Goal: Information Seeking & Learning: Check status

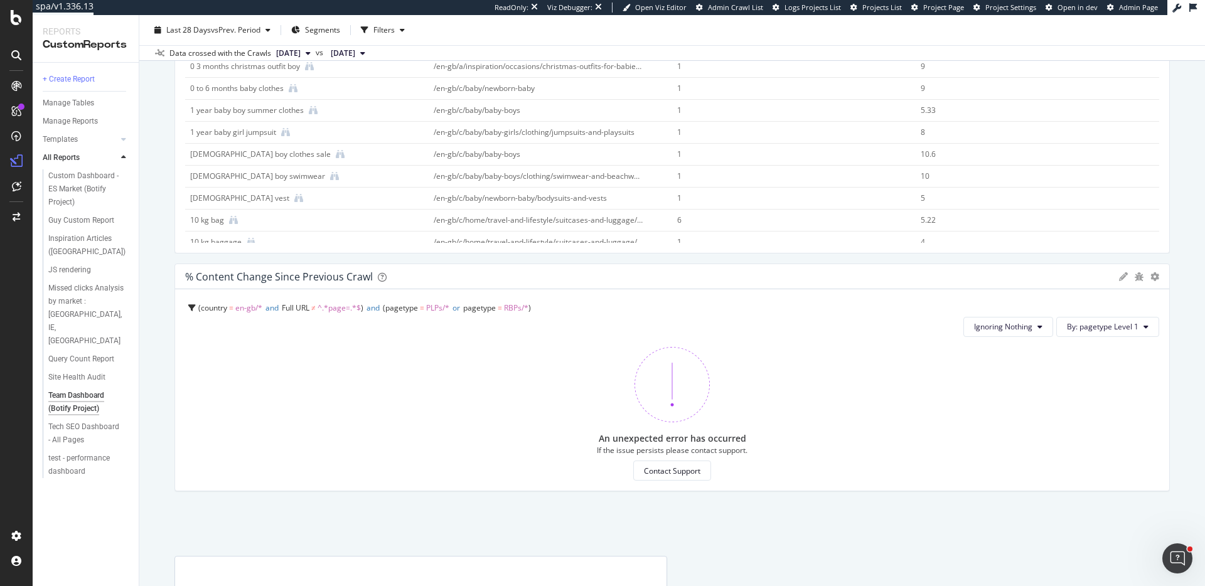
scroll to position [1064, 0]
click at [1139, 276] on icon "bug" at bounding box center [1139, 275] width 9 height 9
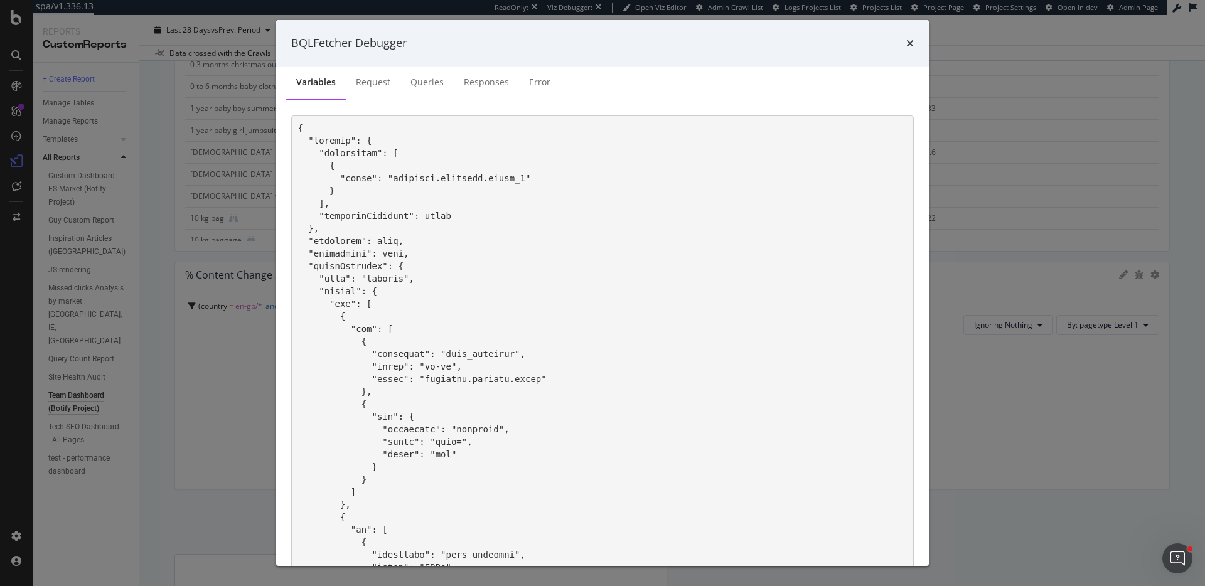
click at [550, 79] on div "Error" at bounding box center [539, 83] width 41 height 35
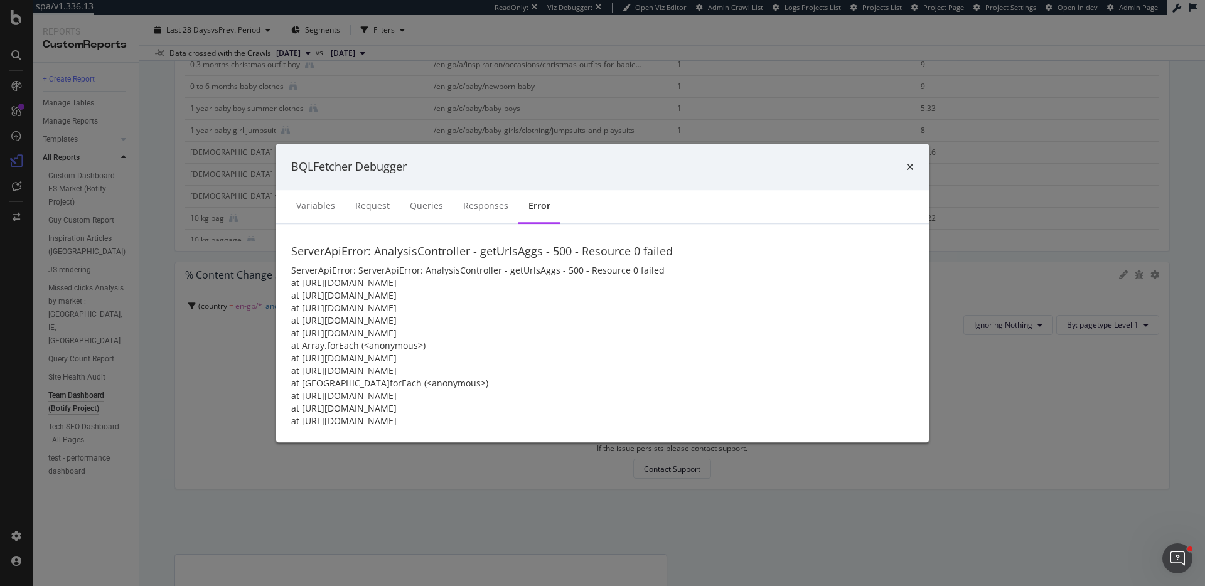
click at [1189, 417] on div "BQLFetcher Debugger Variables Request Queries Responses Error ServerApiError: A…" at bounding box center [602, 293] width 1205 height 586
click at [910, 163] on icon "times" at bounding box center [910, 167] width 8 height 10
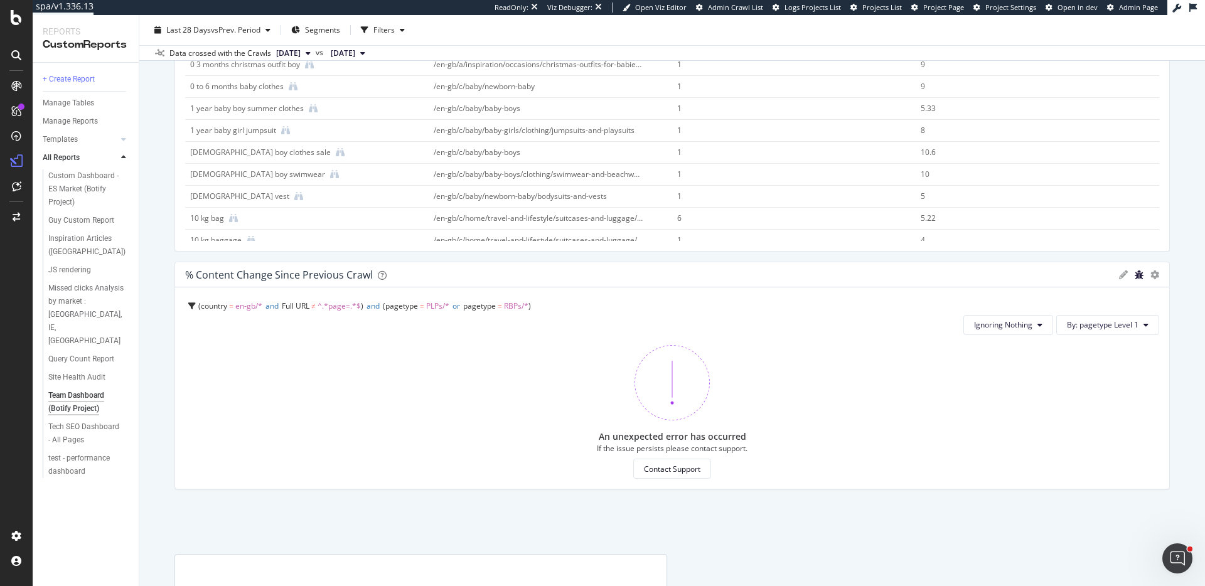
click at [1141, 273] on icon "bug" at bounding box center [1139, 275] width 9 height 9
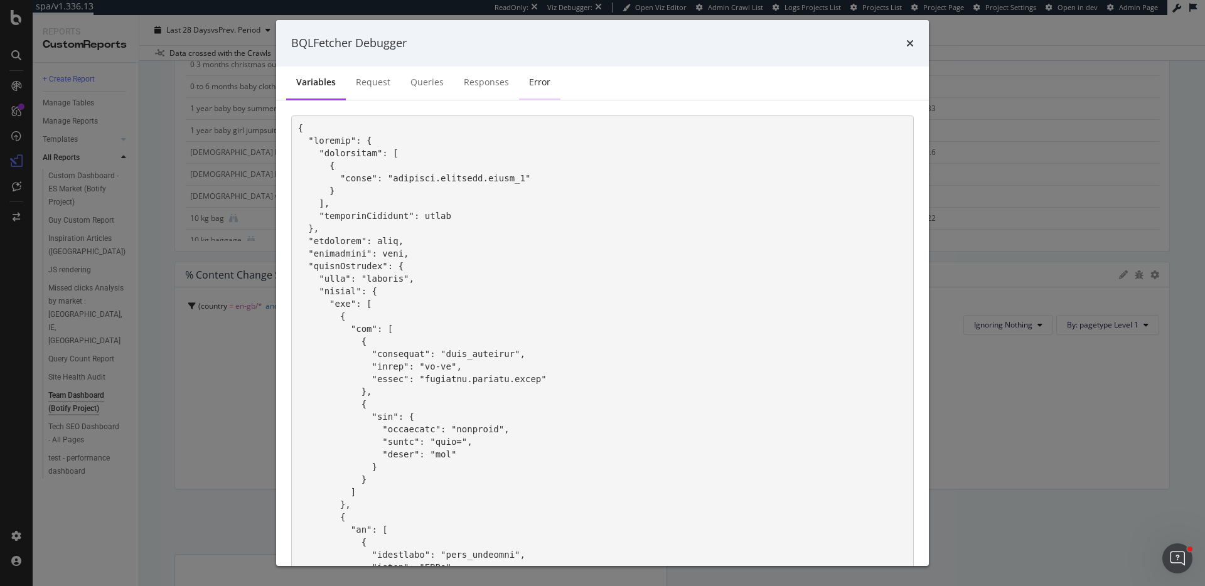
click at [532, 91] on div "Error" at bounding box center [539, 83] width 41 height 35
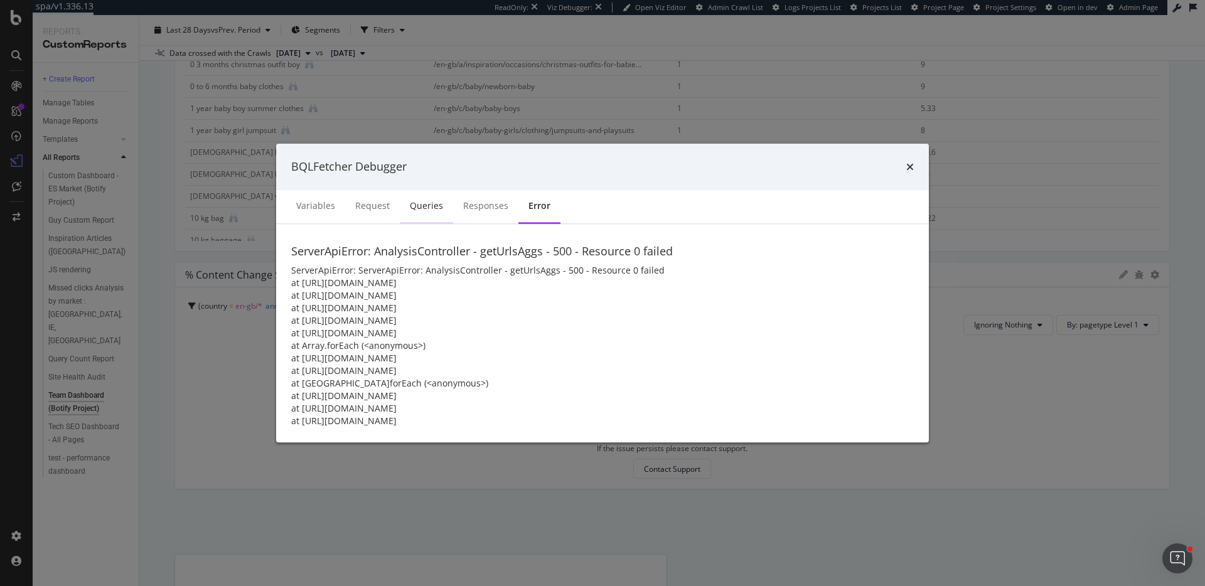
click at [420, 210] on div "Queries" at bounding box center [426, 206] width 33 height 13
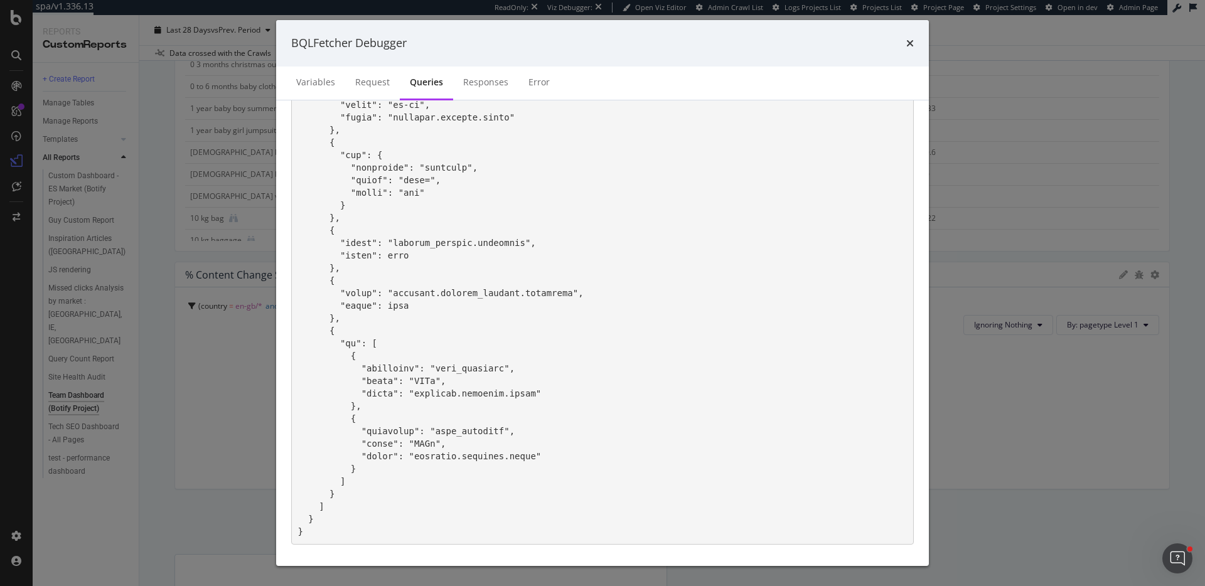
scroll to position [2510, 0]
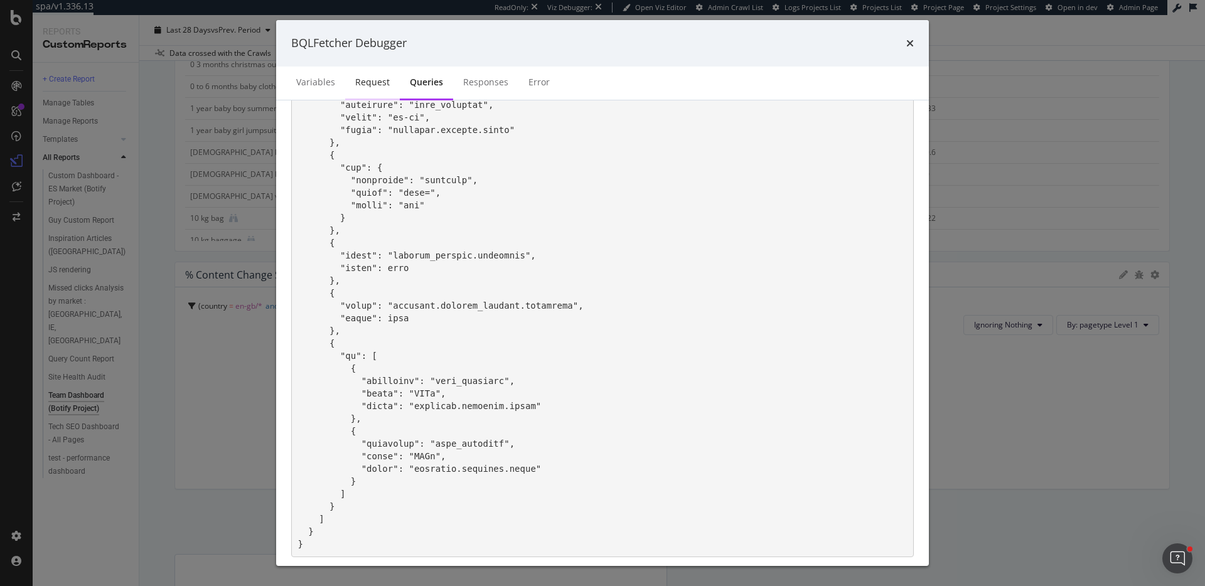
click at [374, 86] on div "Request" at bounding box center [372, 82] width 35 height 13
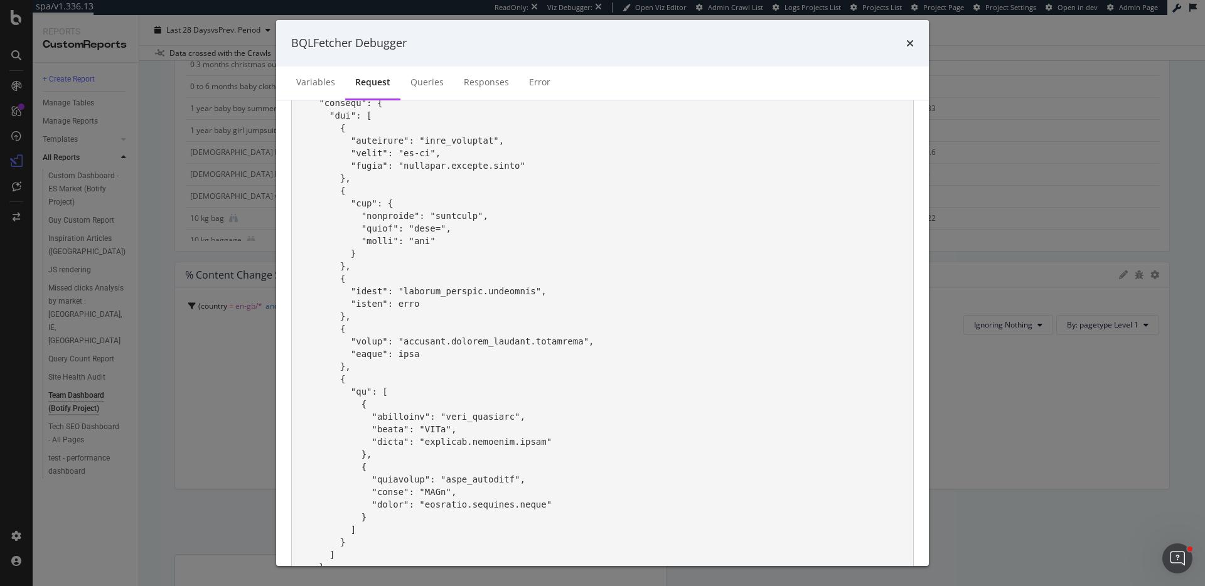
scroll to position [2686, 0]
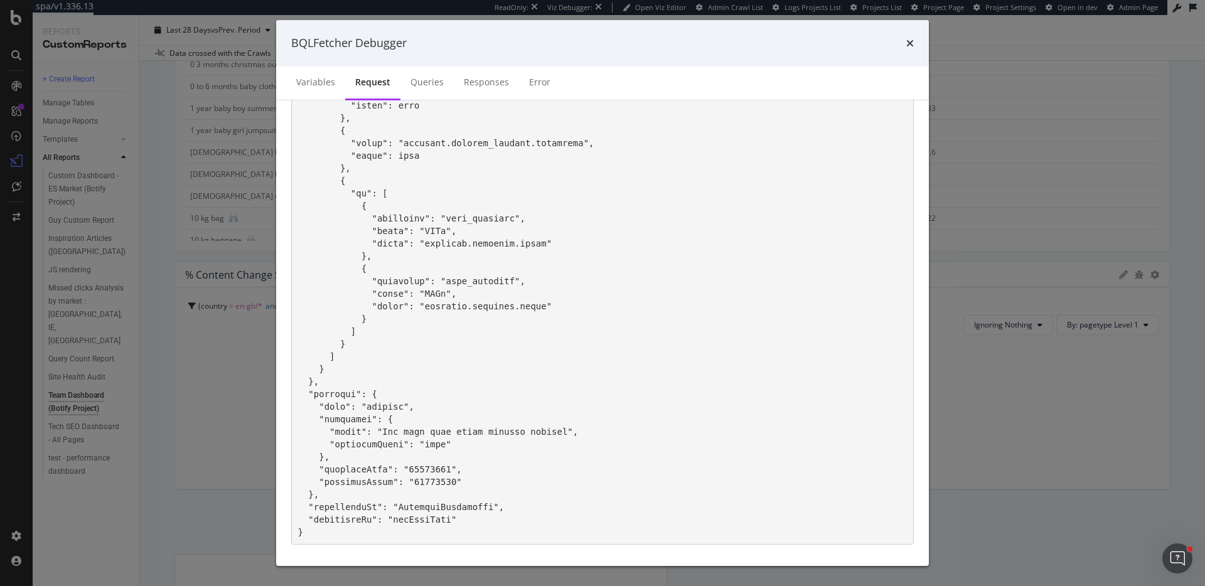
click at [1034, 338] on div "BQLFetcher Debugger Variables Request Queries Responses Error 0 1 2" at bounding box center [602, 293] width 1205 height 586
click at [908, 40] on icon "times" at bounding box center [910, 43] width 8 height 10
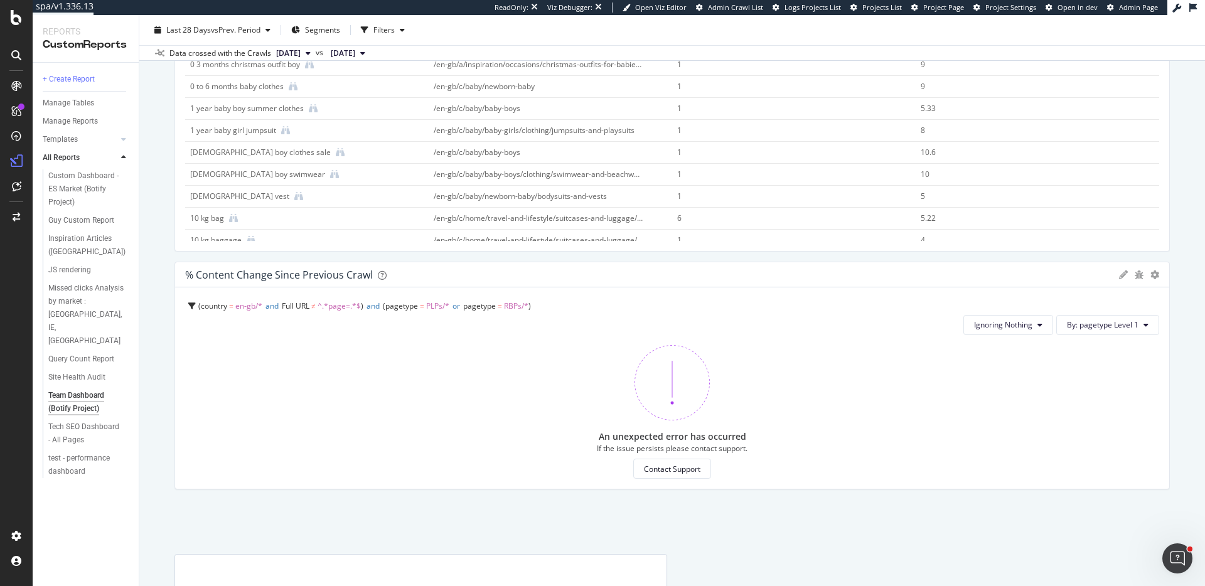
click at [780, 519] on div "% Content Change since Previous Crawl Pie Display Global View Table Edit Filter…" at bounding box center [673, 403] width 996 height 282
click at [433, 509] on div "% Content Change since Previous Crawl Pie Display Global View Table Edit Filter…" at bounding box center [673, 387] width 996 height 251
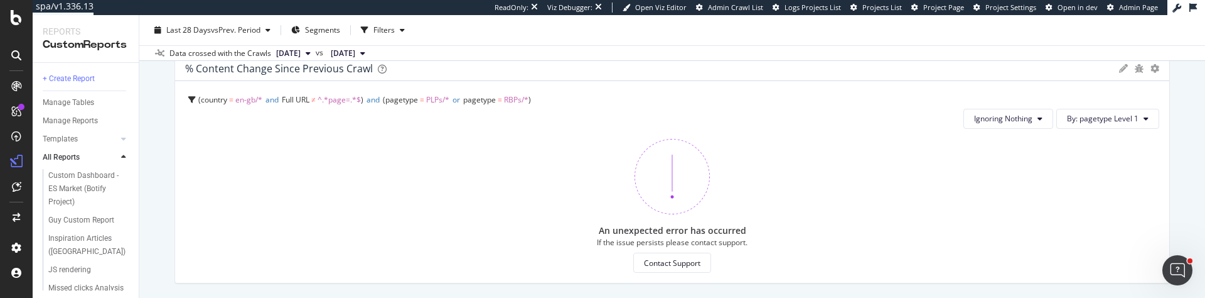
scroll to position [1279, 0]
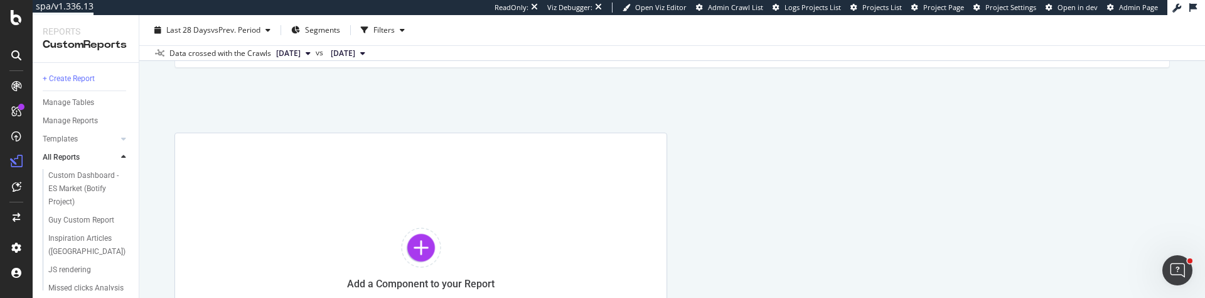
scroll to position [1299, 0]
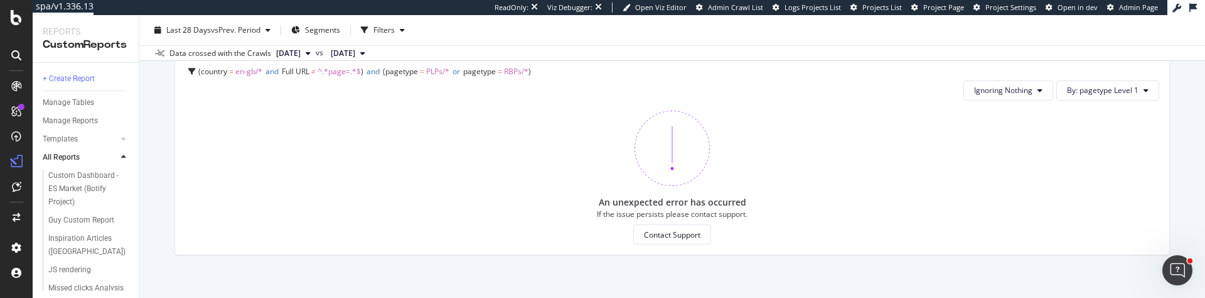
drag, startPoint x: 451, startPoint y: 118, endPoint x: 433, endPoint y: 118, distance: 17.6
click at [450, 118] on div "An unexpected error has occurred If the issue persists please contact support. …" at bounding box center [672, 177] width 974 height 134
click at [192, 74] on icon at bounding box center [192, 72] width 8 height 8
click at [499, 88] on div "country = en-gb/* and Full URL ≠ ^.*page=.*$ and pagetype = PLPs/* or pagetype …" at bounding box center [673, 82] width 971 height 38
click at [300, 69] on span "Full URL" at bounding box center [296, 71] width 28 height 11
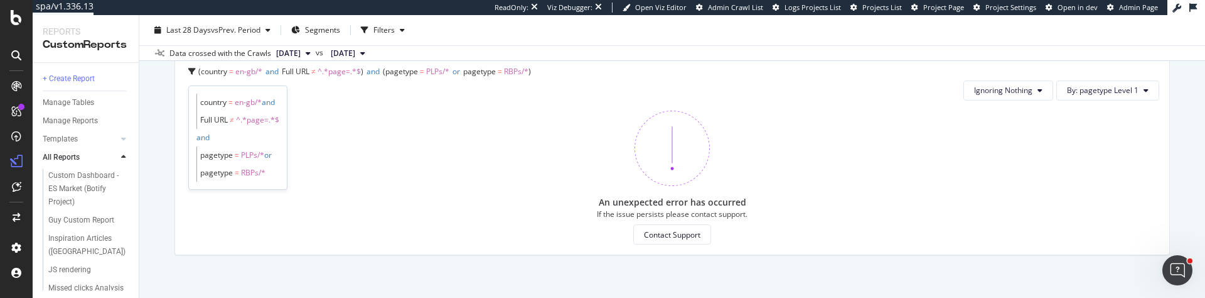
scroll to position [1257, 0]
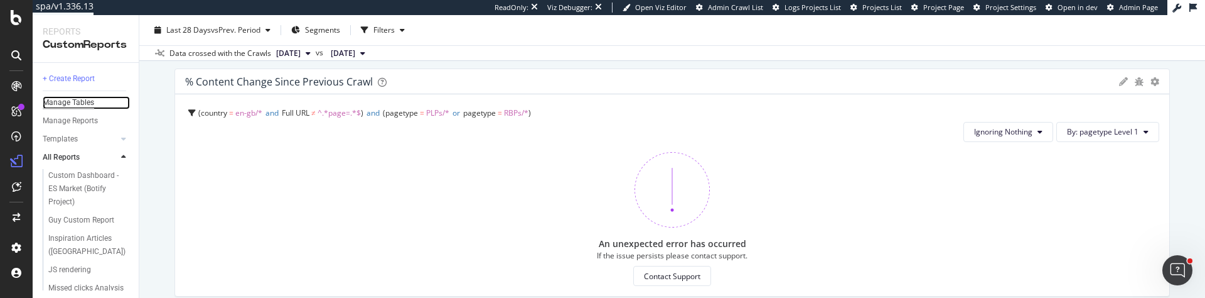
click at [83, 104] on div "Manage Tables" at bounding box center [68, 102] width 51 height 13
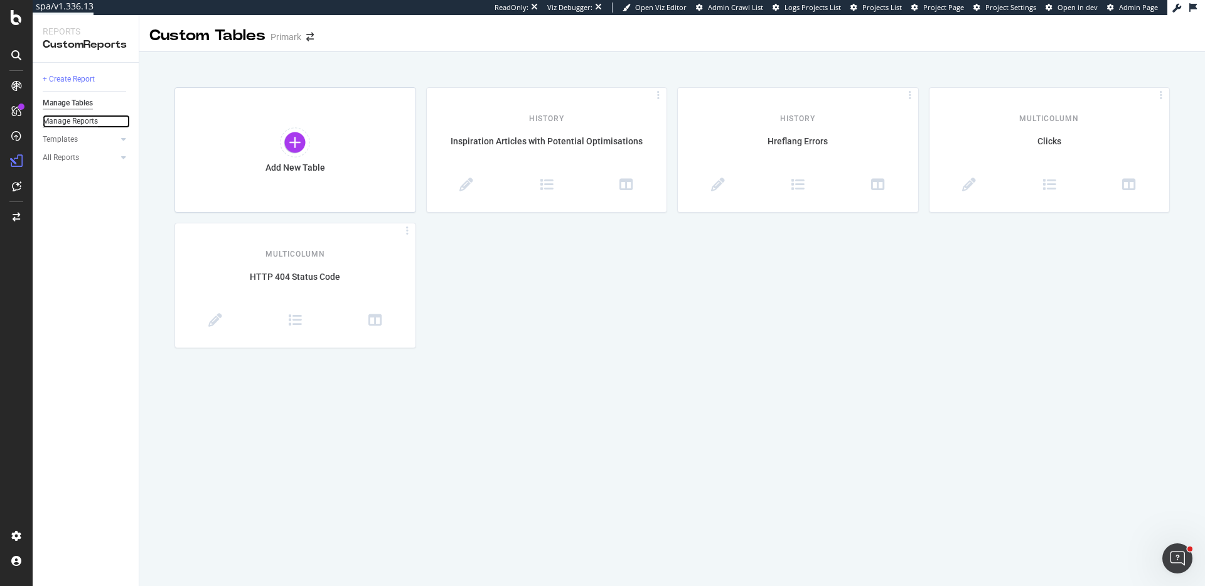
click at [75, 119] on div "Manage Reports" at bounding box center [70, 121] width 55 height 13
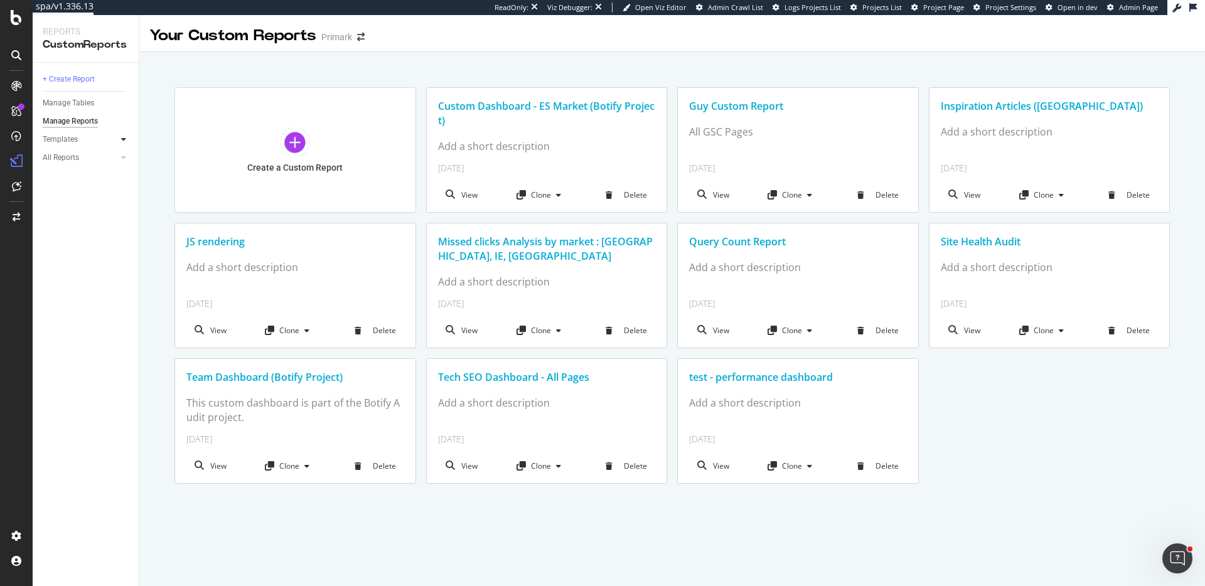
click at [123, 137] on icon at bounding box center [123, 140] width 5 height 8
click at [127, 266] on div at bounding box center [123, 270] width 13 height 13
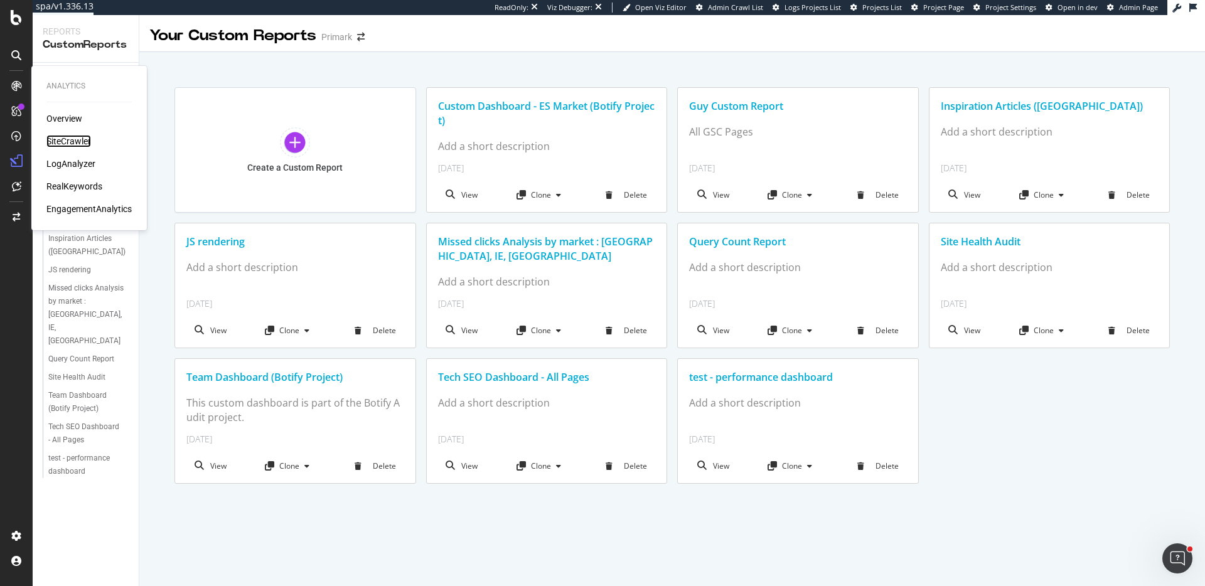
click at [78, 142] on div "SiteCrawler" at bounding box center [68, 141] width 45 height 13
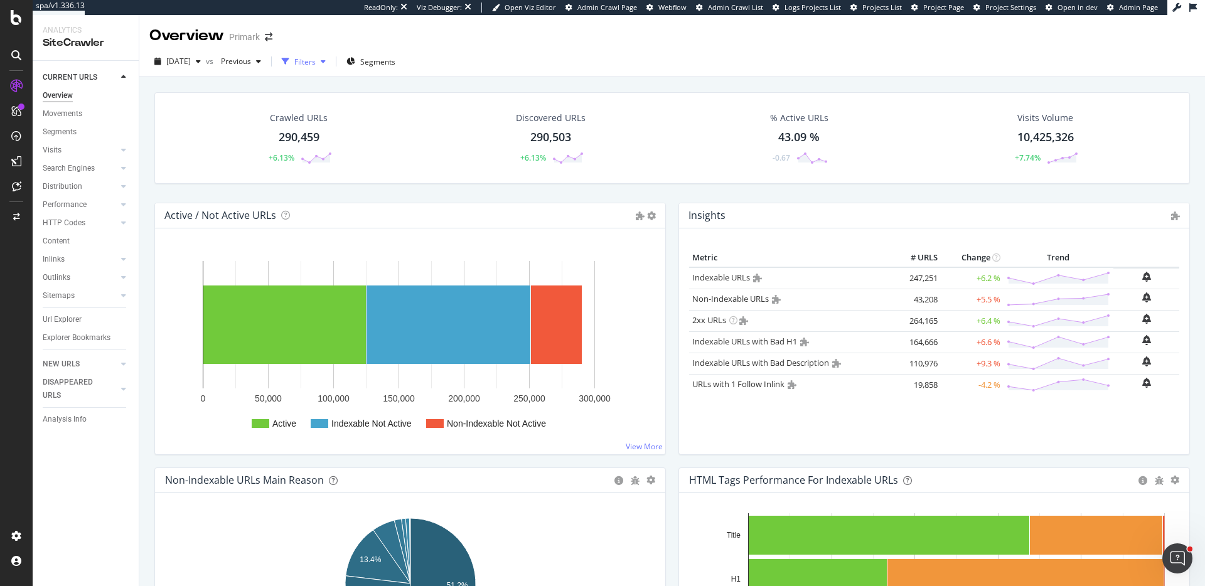
click at [331, 59] on div "button" at bounding box center [323, 62] width 15 height 8
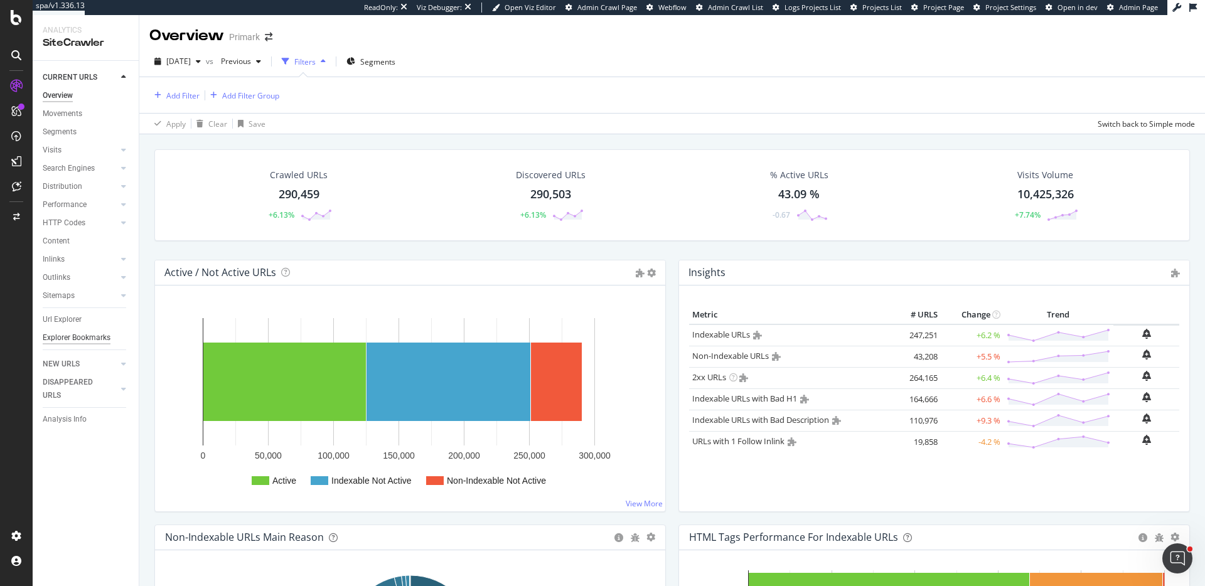
click at [81, 297] on div "Explorer Bookmarks" at bounding box center [77, 337] width 68 height 13
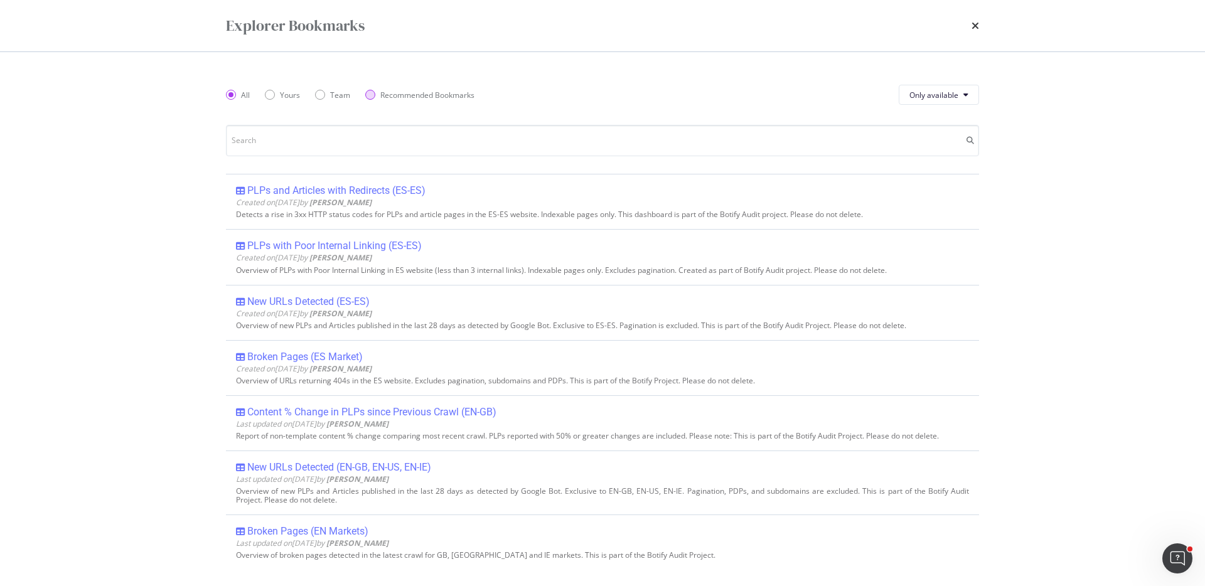
click at [418, 99] on div "Recommended Bookmarks" at bounding box center [427, 95] width 94 height 11
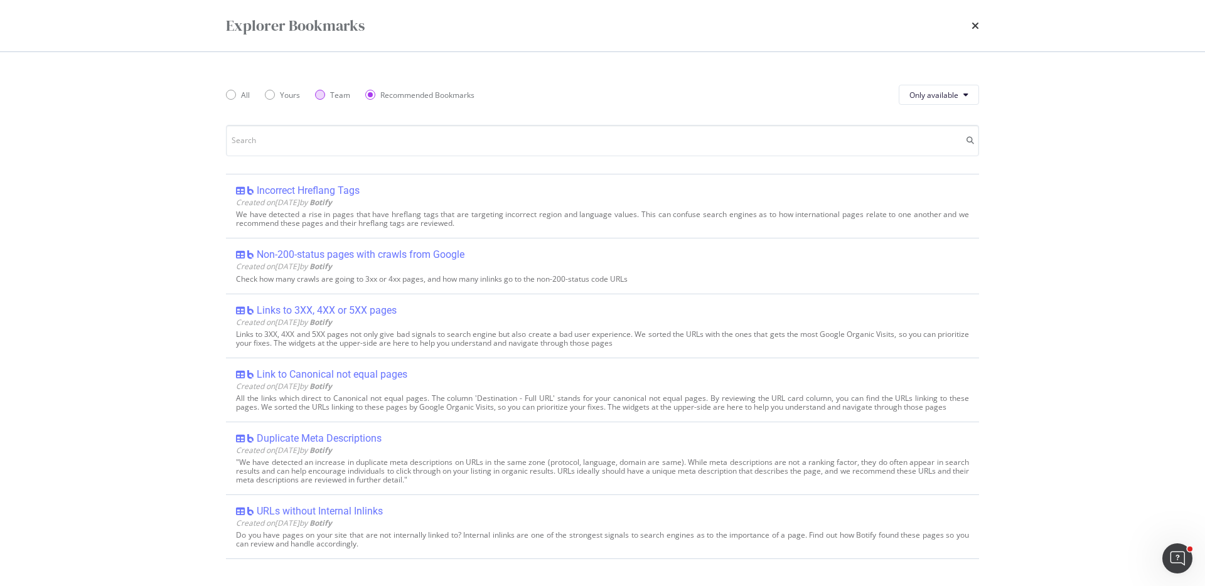
click at [345, 97] on div "Team" at bounding box center [340, 95] width 20 height 11
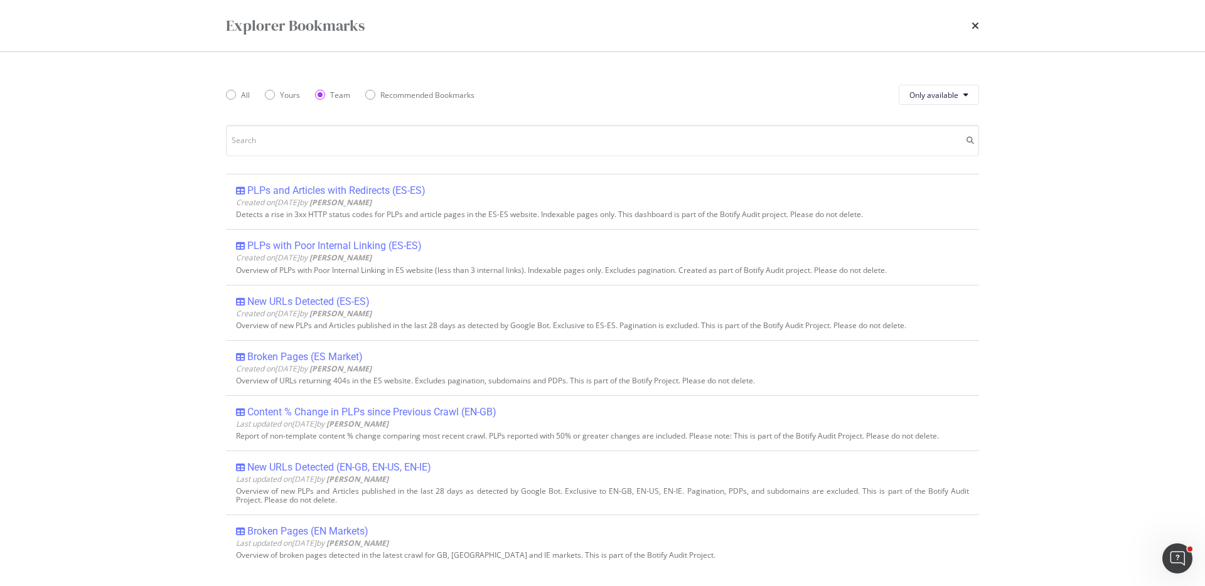
click at [411, 297] on div "Content % Change in PLPs since Previous Crawl (EN-GB)" at bounding box center [371, 412] width 249 height 13
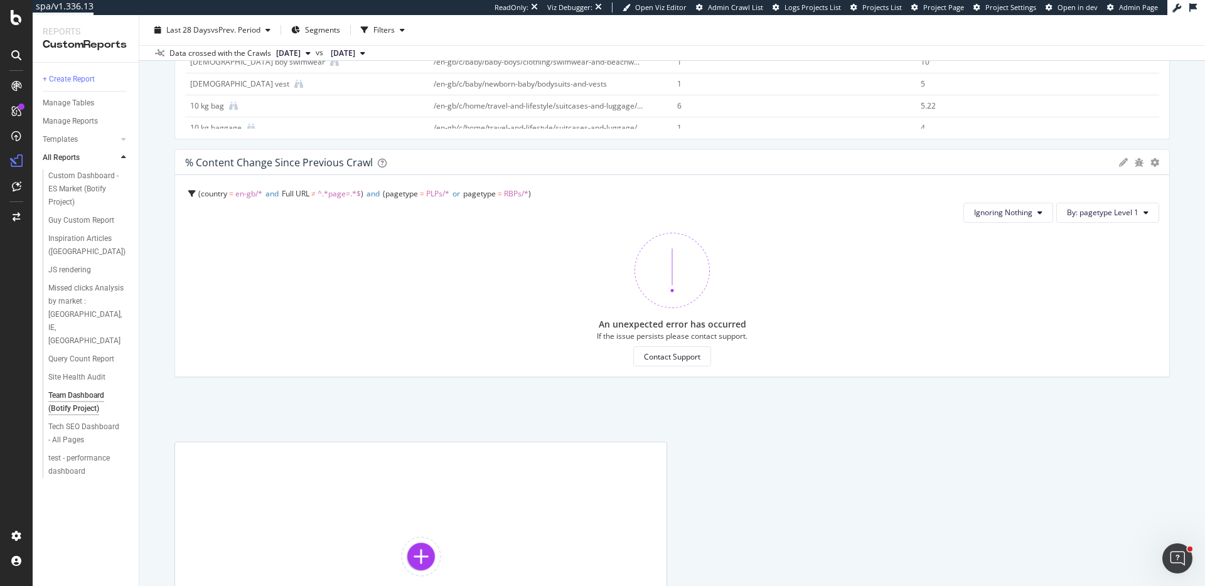
scroll to position [1136, 0]
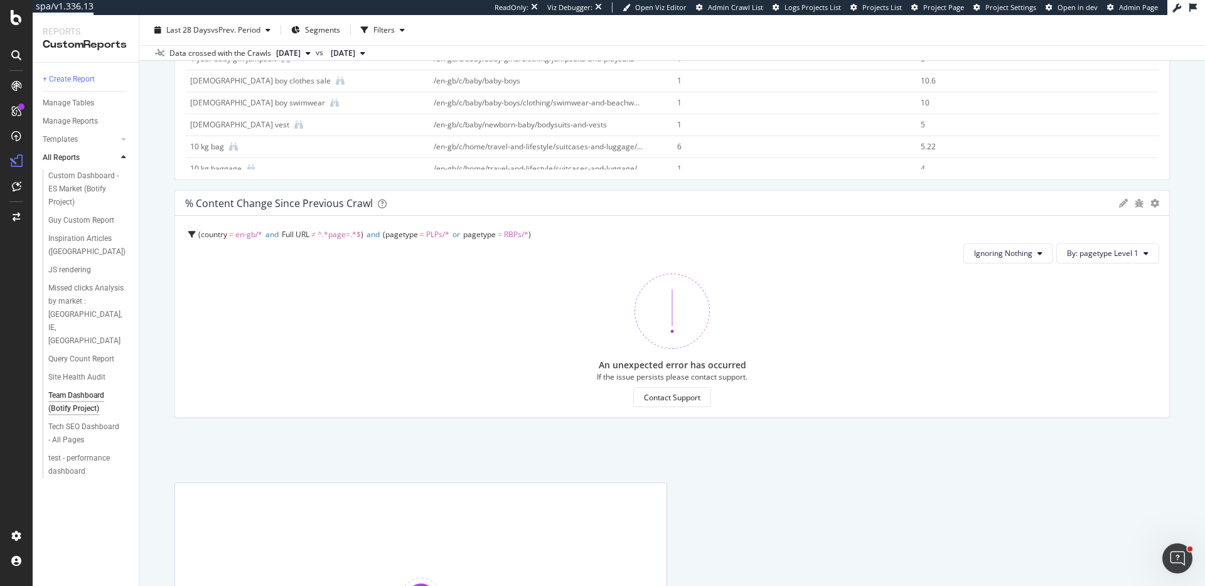
click at [193, 235] on icon at bounding box center [192, 235] width 8 height 8
click at [309, 230] on span "Full URL" at bounding box center [296, 234] width 28 height 11
click at [1121, 202] on icon at bounding box center [1123, 203] width 9 height 9
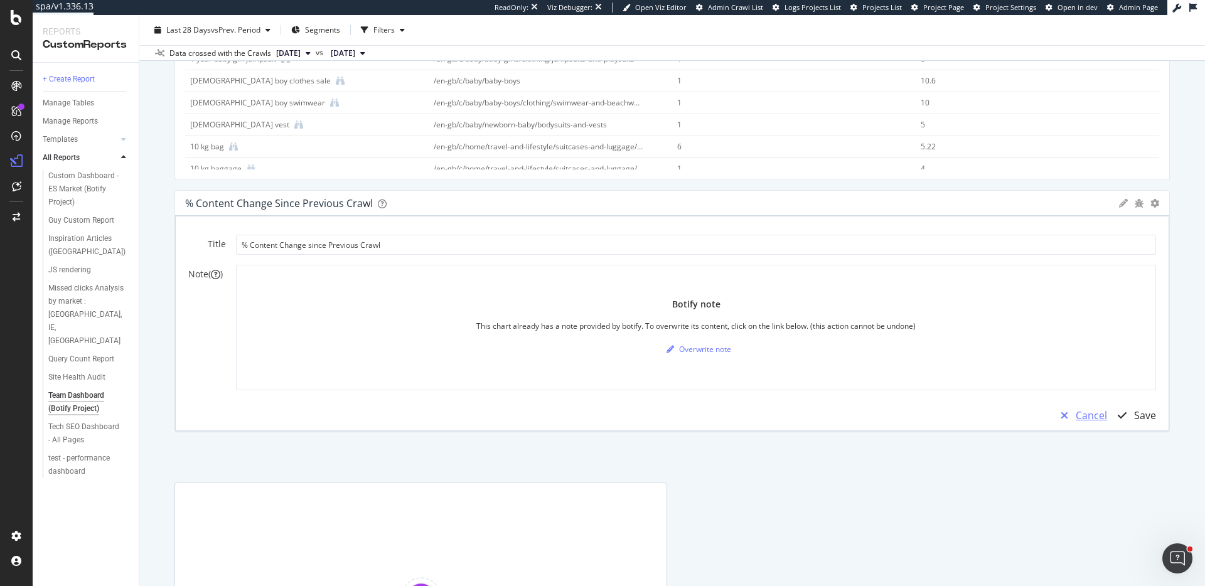
click at [1092, 412] on div "Cancel" at bounding box center [1091, 416] width 31 height 14
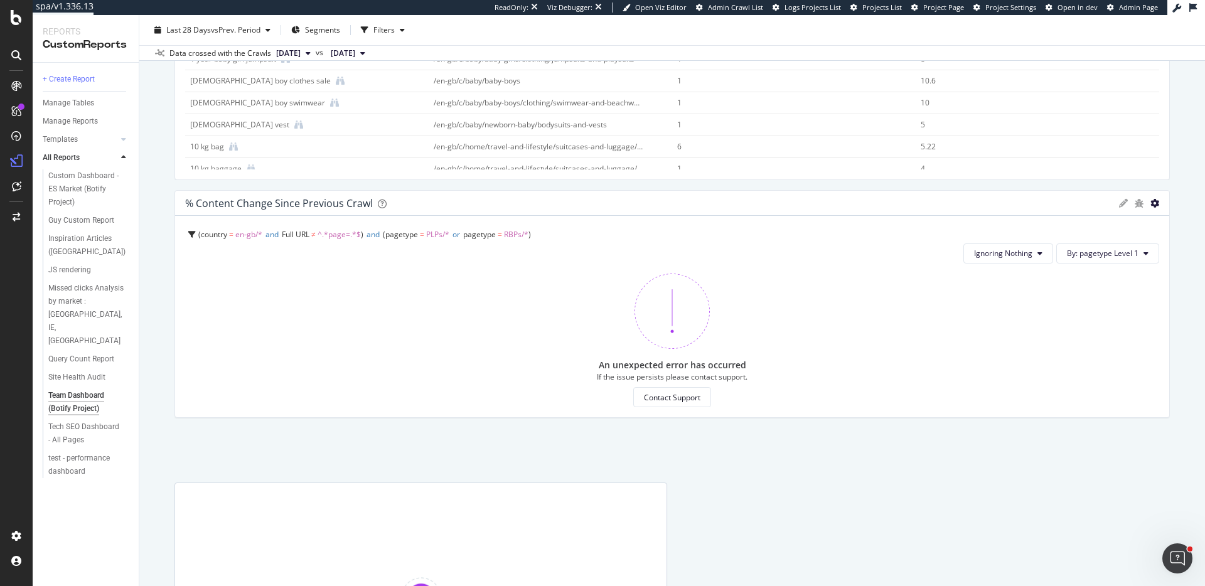
click at [1154, 206] on icon "gear" at bounding box center [1155, 203] width 9 height 9
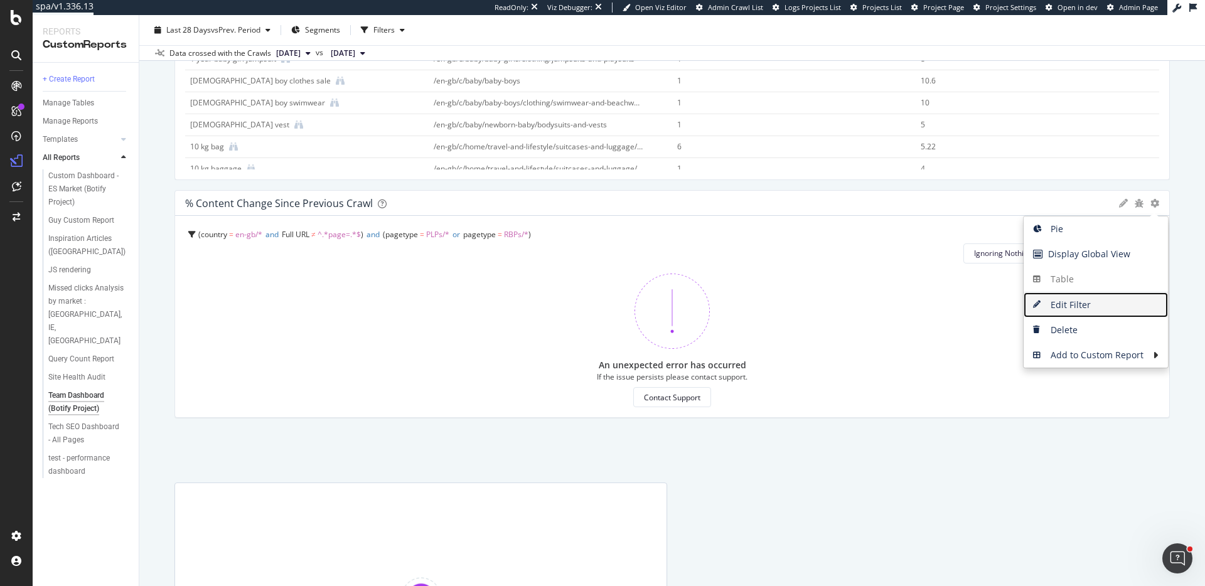
click at [1098, 309] on span "Edit Filter" at bounding box center [1096, 305] width 144 height 19
